Goal: Task Accomplishment & Management: Manage account settings

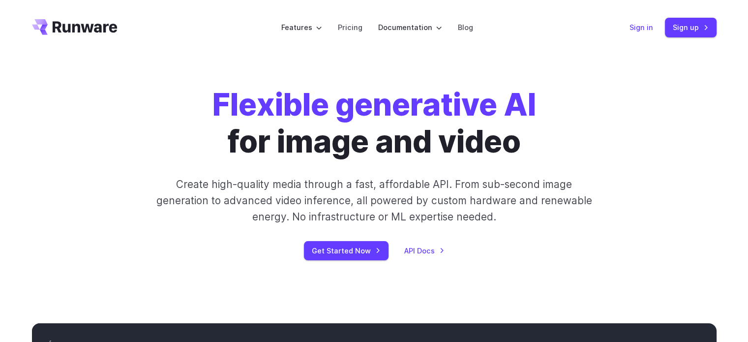
click at [635, 29] on link "Sign in" at bounding box center [641, 27] width 24 height 11
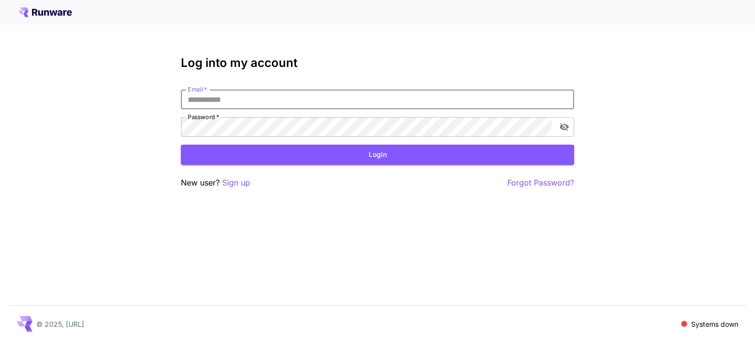
click at [431, 102] on input "Email   *" at bounding box center [377, 99] width 393 height 20
type input "**********"
click at [346, 149] on button "Login" at bounding box center [377, 155] width 393 height 20
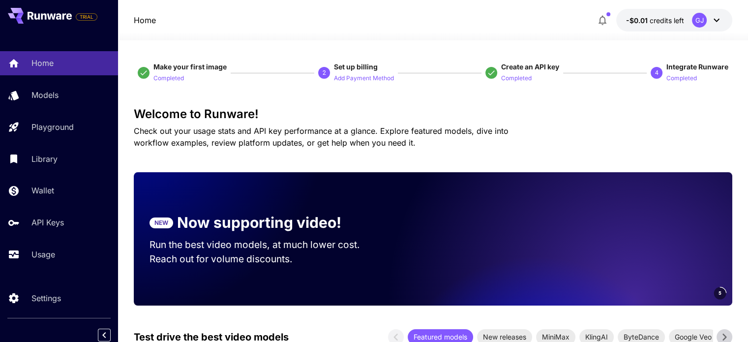
click at [716, 21] on icon at bounding box center [716, 20] width 6 height 3
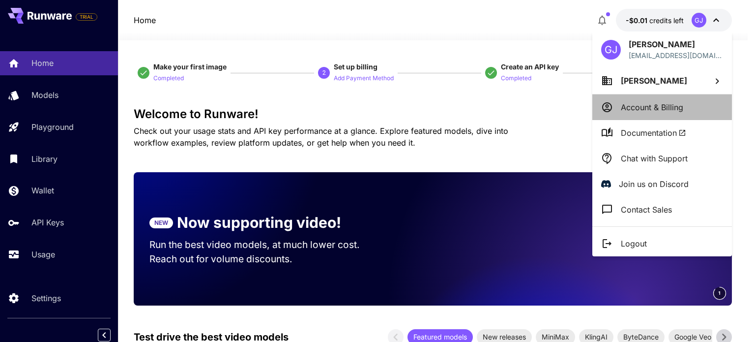
click at [659, 110] on p "Account & Billing" at bounding box center [652, 107] width 62 height 12
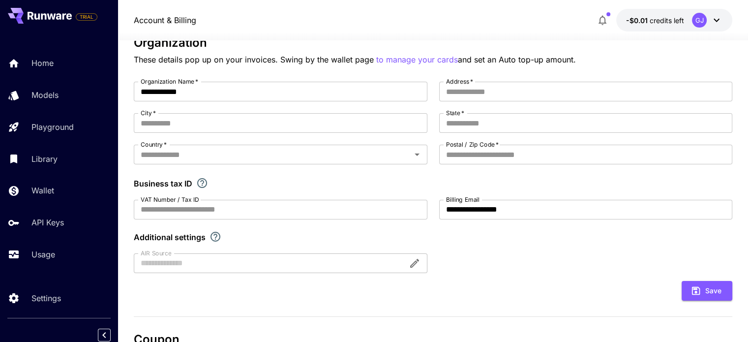
scroll to position [65, 0]
click at [425, 59] on p "to manage your cards" at bounding box center [417, 61] width 82 height 12
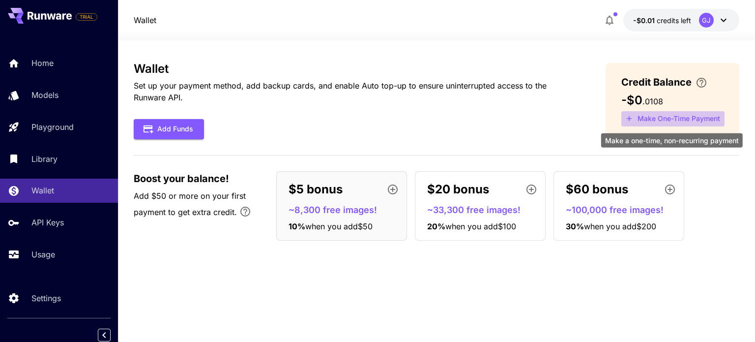
click at [648, 118] on button "Make One-Time Payment" at bounding box center [672, 118] width 103 height 15
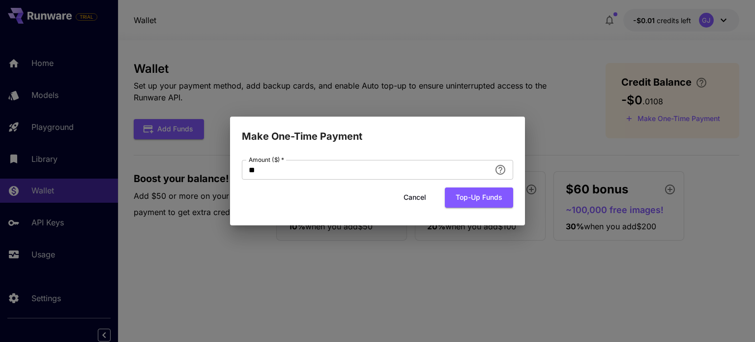
click at [416, 196] on button "Cancel" at bounding box center [415, 197] width 44 height 20
